Goal: Transaction & Acquisition: Purchase product/service

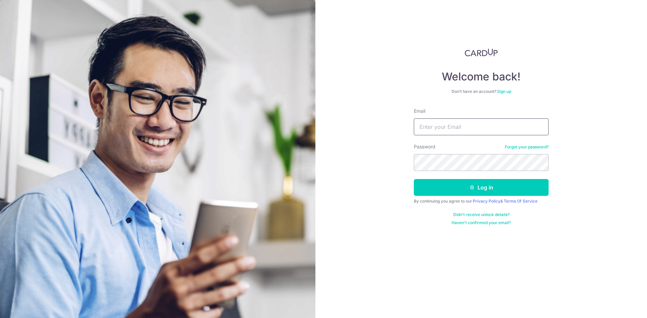
type input "s.aravind@gmail.com"
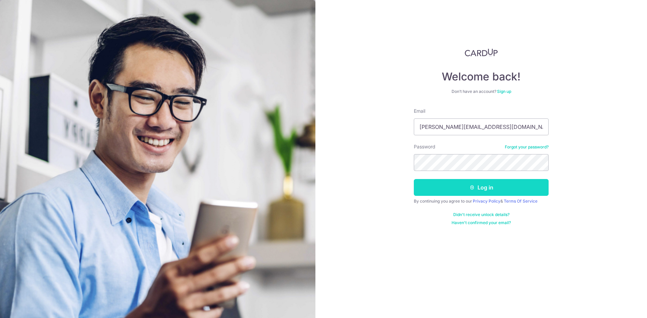
click at [451, 184] on button "Log in" at bounding box center [481, 187] width 135 height 17
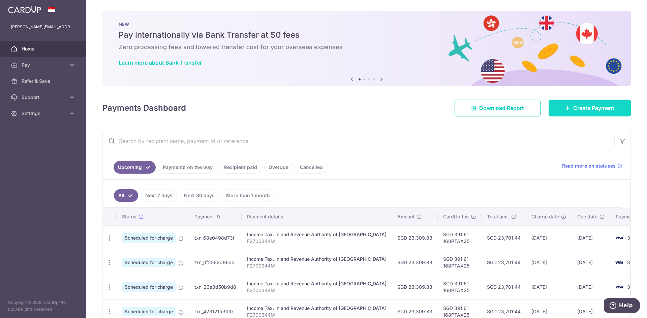
click at [567, 108] on link "Create Payment" at bounding box center [590, 108] width 82 height 17
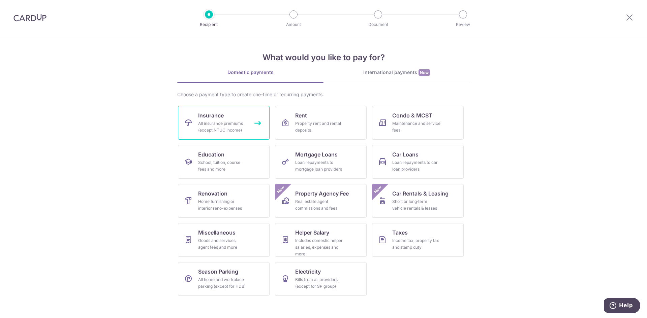
click at [239, 125] on div "All insurance premiums (except NTUC Income)" at bounding box center [222, 126] width 49 height 13
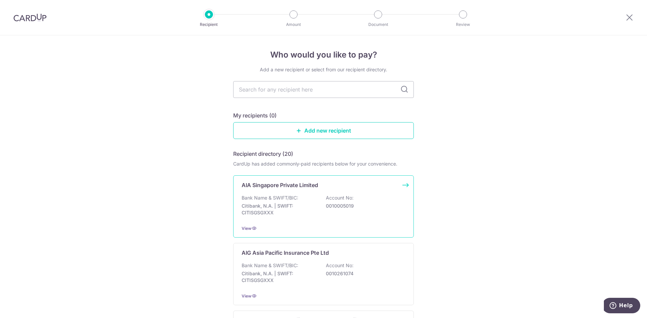
click at [261, 188] on p "AIA Singapore Private Limited" at bounding box center [280, 185] width 76 height 8
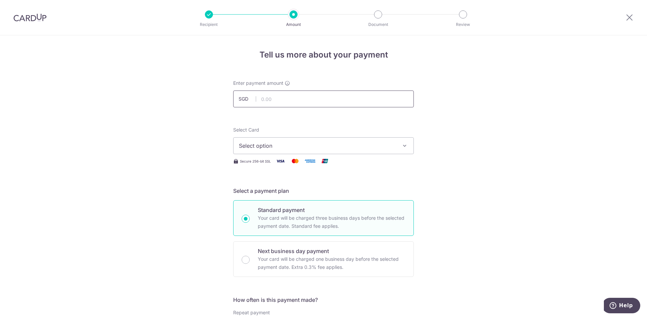
click at [281, 93] on input "text" at bounding box center [323, 99] width 181 height 17
type input "12,000.00"
click at [278, 145] on span "Select option" at bounding box center [317, 146] width 157 height 8
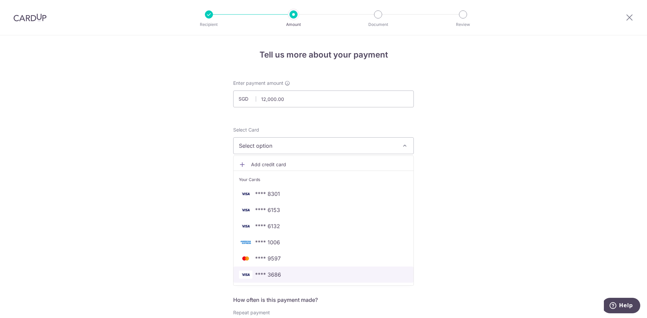
click at [271, 274] on span "**** 3686" at bounding box center [268, 275] width 26 height 8
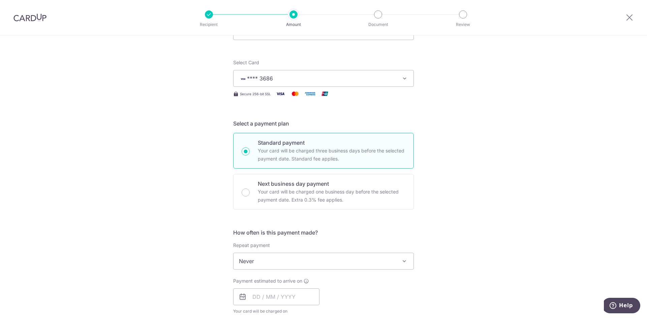
scroll to position [168, 0]
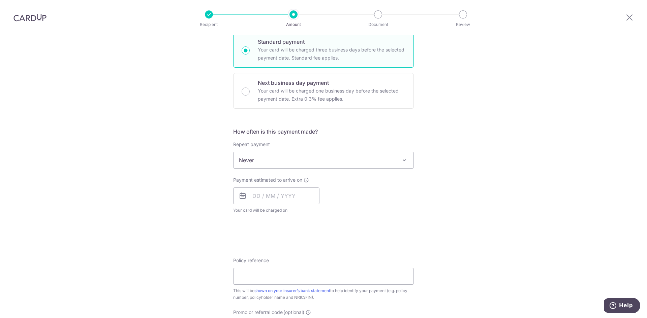
click at [255, 161] on span "Never" at bounding box center [323, 160] width 180 height 16
click at [261, 199] on input "text" at bounding box center [276, 196] width 86 height 17
drag, startPoint x: 299, startPoint y: 270, endPoint x: 363, endPoint y: 251, distance: 66.6
click at [299, 270] on link "14" at bounding box center [300, 270] width 11 height 11
type input "[DATE]"
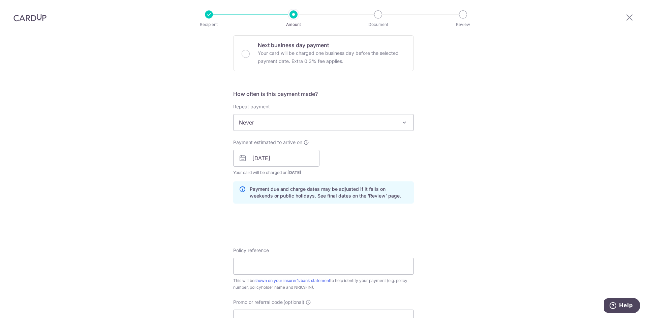
scroll to position [236, 0]
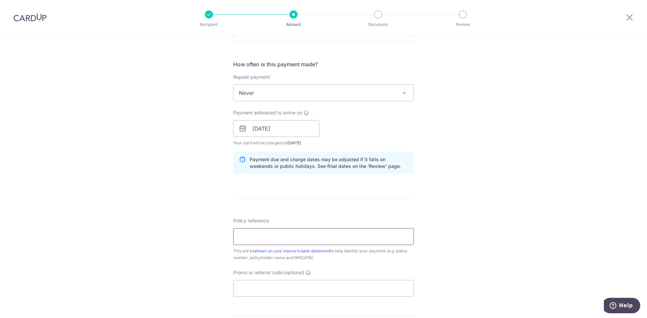
click at [284, 240] on input "Policy reference" at bounding box center [323, 236] width 181 height 17
paste input "U125033839"
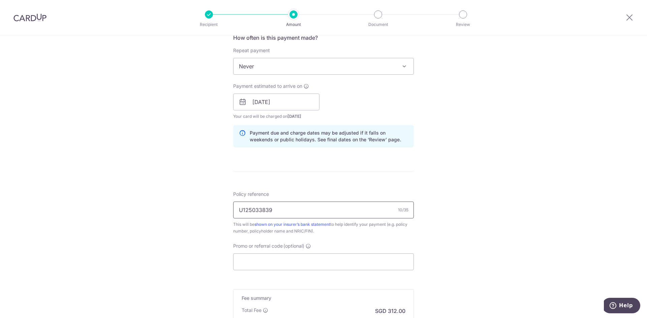
scroll to position [337, 0]
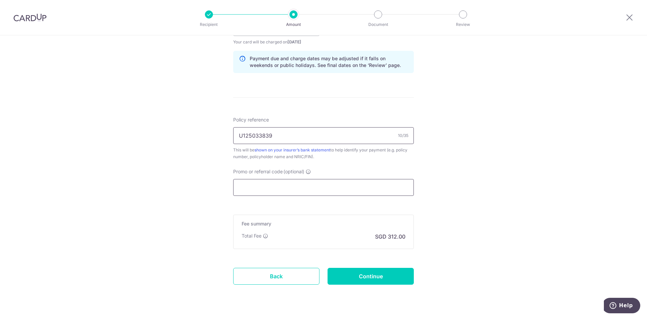
type input "U125033839"
click at [275, 188] on input "Promo or referral code (optional)" at bounding box center [323, 187] width 181 height 17
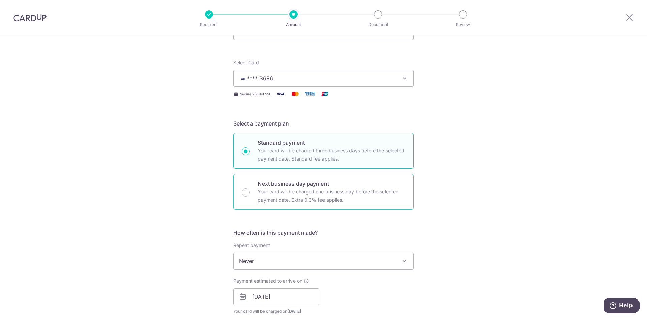
scroll to position [135, 0]
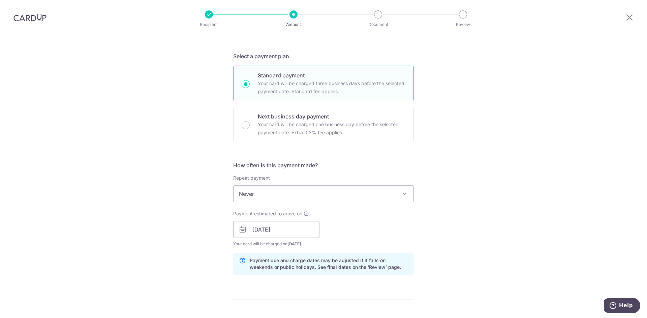
click at [274, 195] on span "Never" at bounding box center [323, 194] width 180 height 16
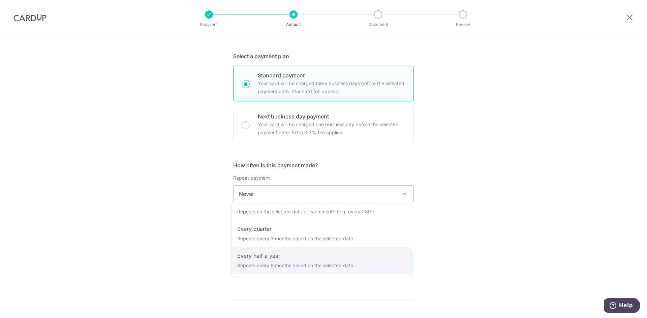
scroll to position [94, 0]
select select "6"
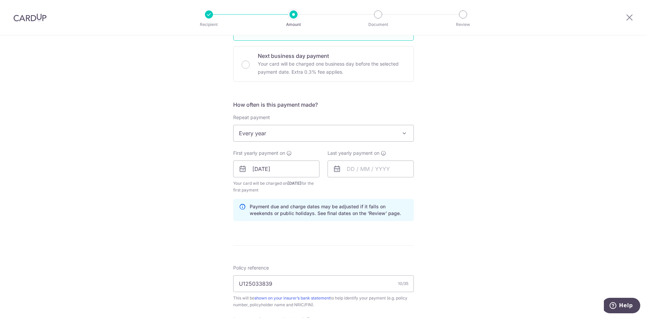
scroll to position [202, 0]
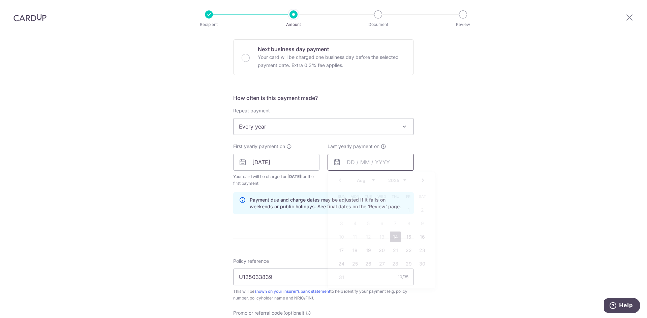
click at [354, 164] on input "text" at bounding box center [370, 162] width 86 height 17
click at [399, 183] on div "Prev Next Aug Sep Oct Nov Dec 2025 2026 2027 2028 2029 2030 2031 2032 2033 2034…" at bounding box center [381, 181] width 107 height 16
click at [396, 180] on select "2025 2026 2027 2028 2029 2030 2031 2032 2033 2034 2035" at bounding box center [397, 180] width 18 height 5
click at [364, 183] on select "Jan Feb Mar Apr May Jun Jul Aug Sep Oct Nov Dec" at bounding box center [366, 180] width 18 height 5
click at [405, 249] on link "24" at bounding box center [408, 250] width 11 height 11
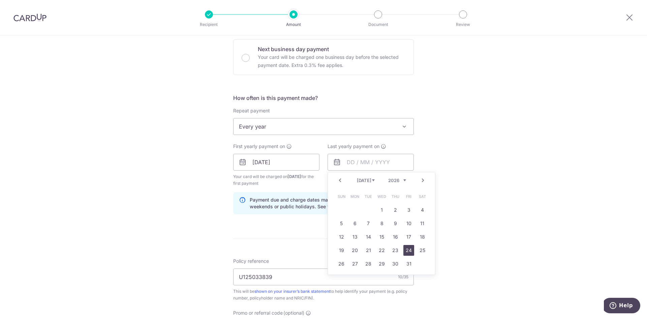
type input "24/07/2026"
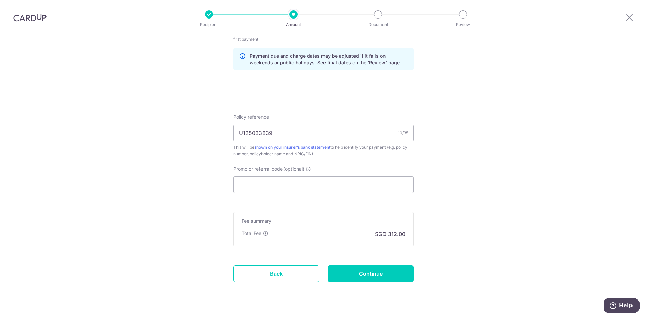
scroll to position [361, 0]
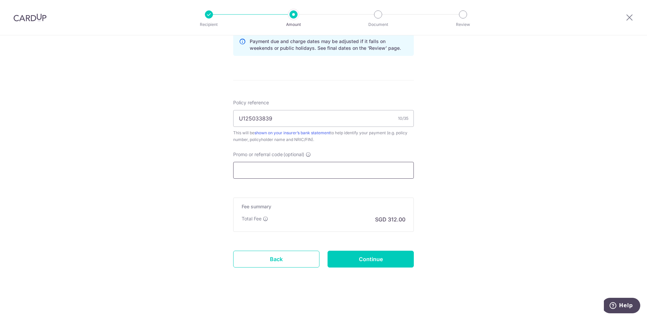
click at [273, 173] on input "Promo or referral code (optional)" at bounding box center [323, 170] width 181 height 17
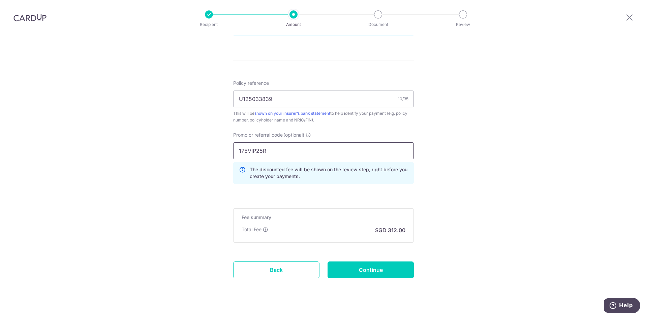
scroll to position [391, 0]
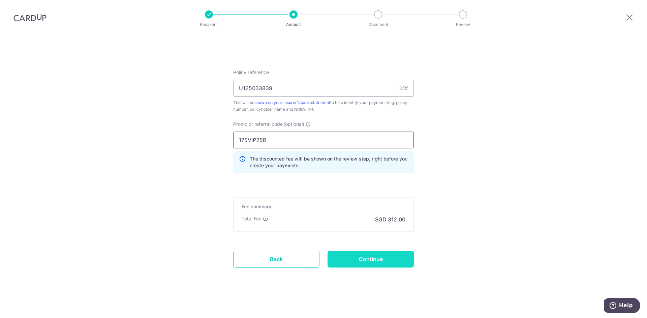
type input "175VIP25R"
click at [367, 257] on input "Continue" at bounding box center [370, 259] width 86 height 17
type input "Create Schedule"
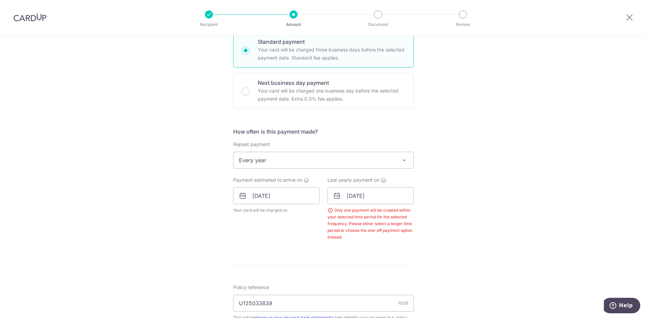
scroll to position [303, 0]
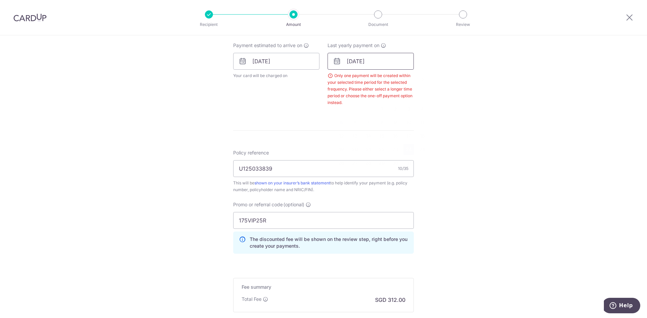
click at [376, 59] on input "24/07/2026" at bounding box center [370, 61] width 86 height 17
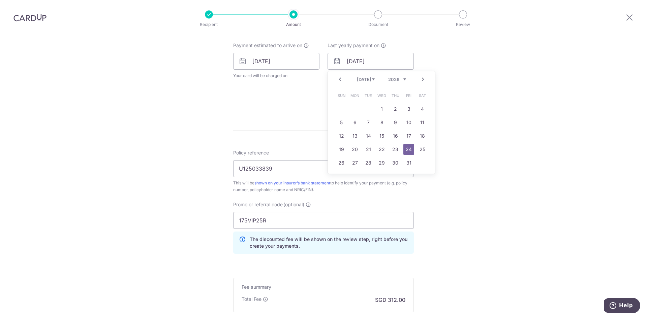
click at [367, 80] on select "Jan Feb Mar Apr May Jun Jul Aug Sep Oct Nov Dec" at bounding box center [366, 79] width 18 height 5
click at [409, 134] on link "14" at bounding box center [408, 136] width 11 height 11
type input "[DATE]"
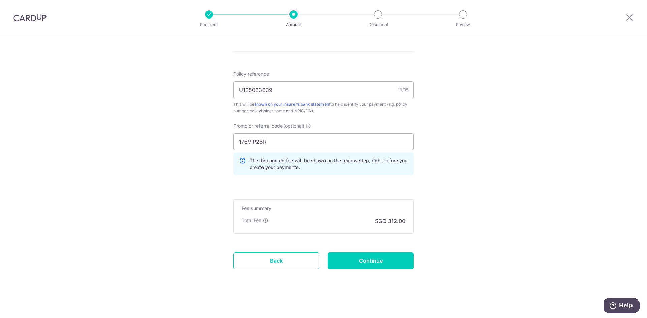
scroll to position [411, 0]
click at [352, 263] on input "Continue" at bounding box center [370, 259] width 86 height 17
type input "Create Schedule"
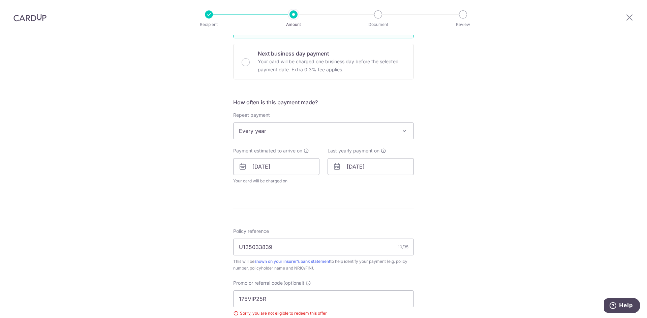
scroll to position [164, 0]
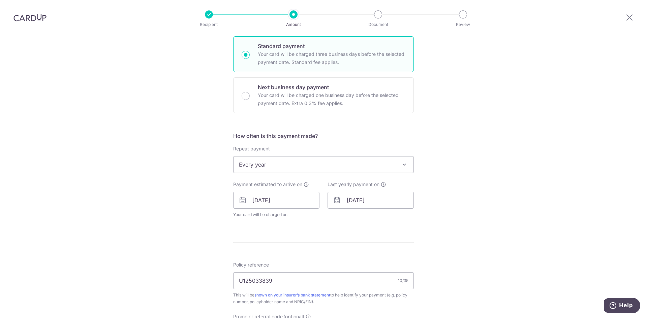
click at [290, 166] on span "Every year" at bounding box center [323, 165] width 180 height 16
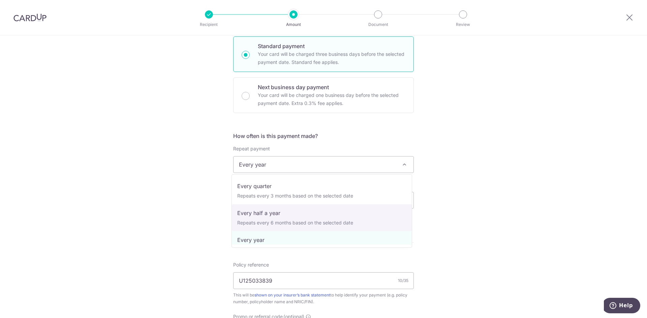
select select "5"
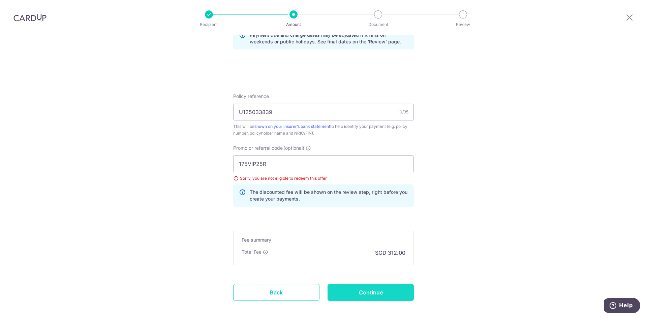
scroll to position [400, 0]
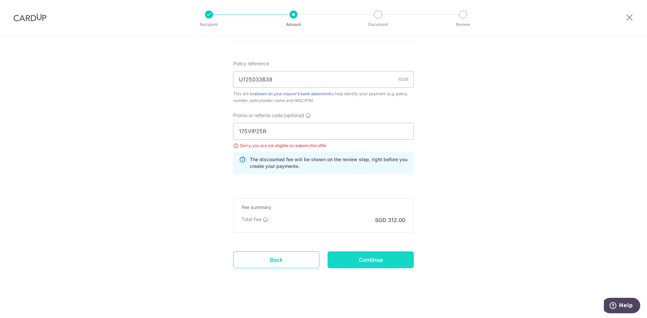
click at [373, 261] on input "Continue" at bounding box center [370, 260] width 86 height 17
type input "Update Schedule"
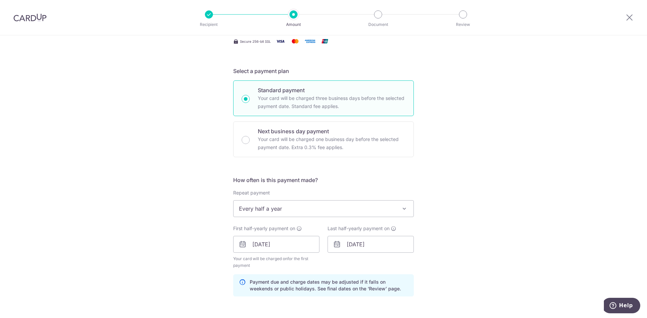
scroll to position [63, 0]
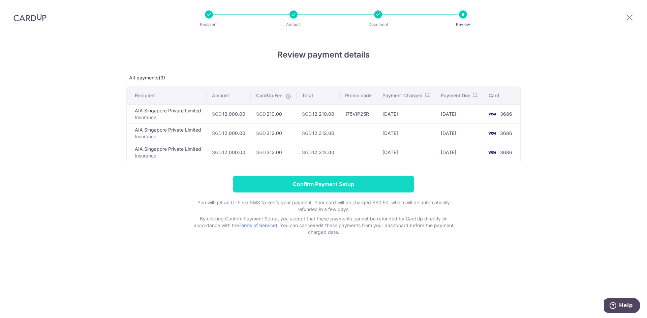
click at [336, 190] on input "Confirm Payment Setup" at bounding box center [323, 184] width 181 height 17
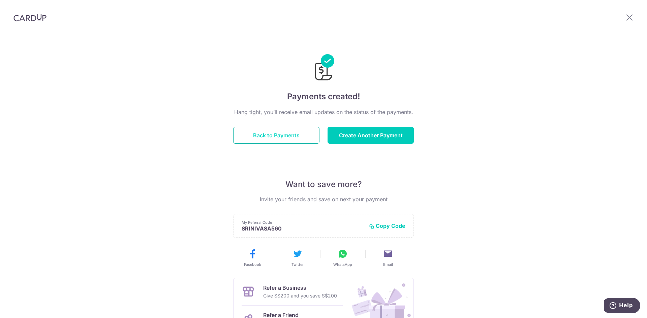
click at [288, 137] on button "Back to Payments" at bounding box center [276, 135] width 86 height 17
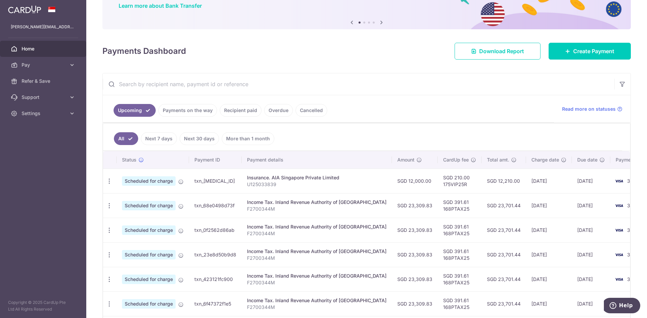
scroll to position [101, 0]
